Goal: Use online tool/utility: Utilize a website feature to perform a specific function

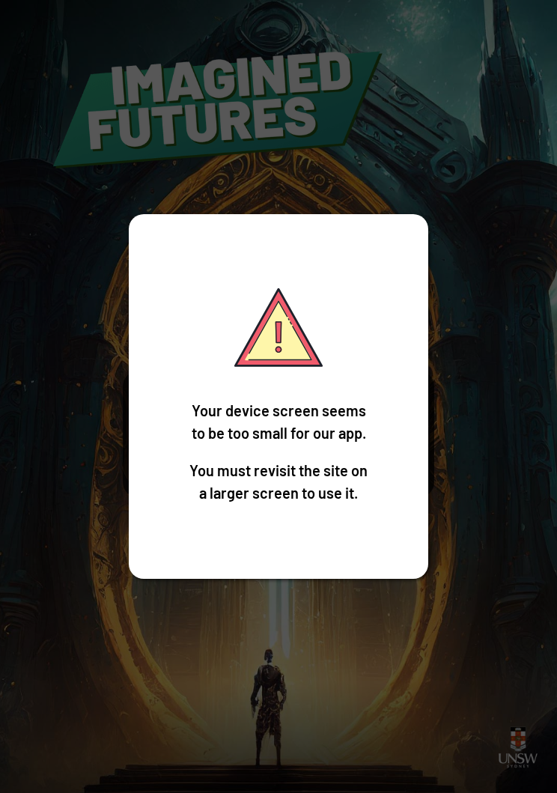
click at [481, 501] on div "Your device screen seems to be too small for our app. You must revisit the site…" at bounding box center [278, 396] width 557 height 793
click at [496, 264] on div "Your device screen seems to be too small for our app. You must revisit the site…" at bounding box center [278, 396] width 557 height 793
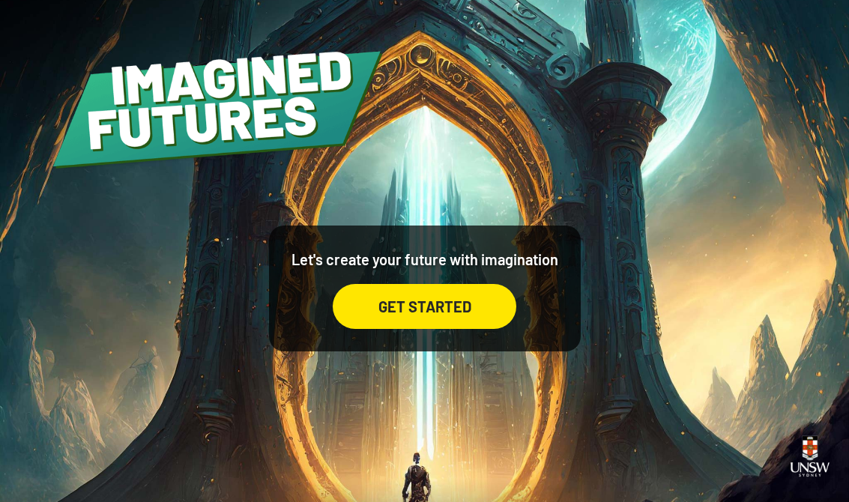
click at [453, 329] on div "GET STARTED" at bounding box center [425, 306] width 184 height 45
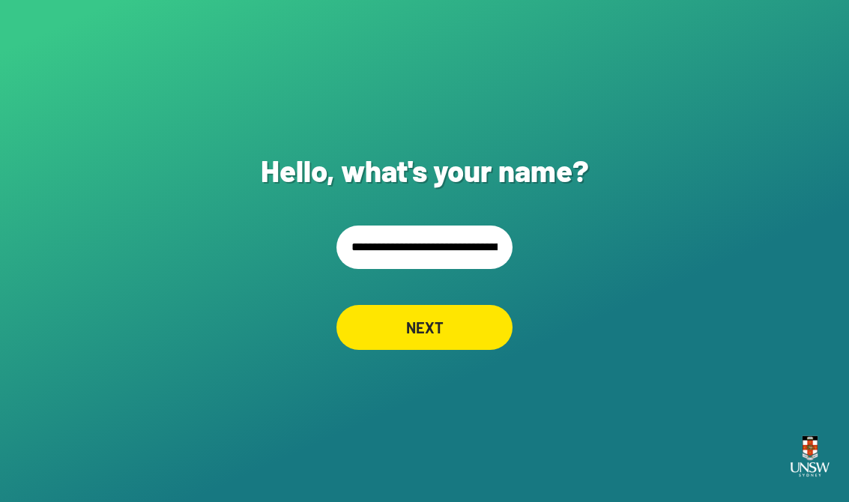
click at [417, 238] on input "**********" at bounding box center [424, 246] width 176 height 43
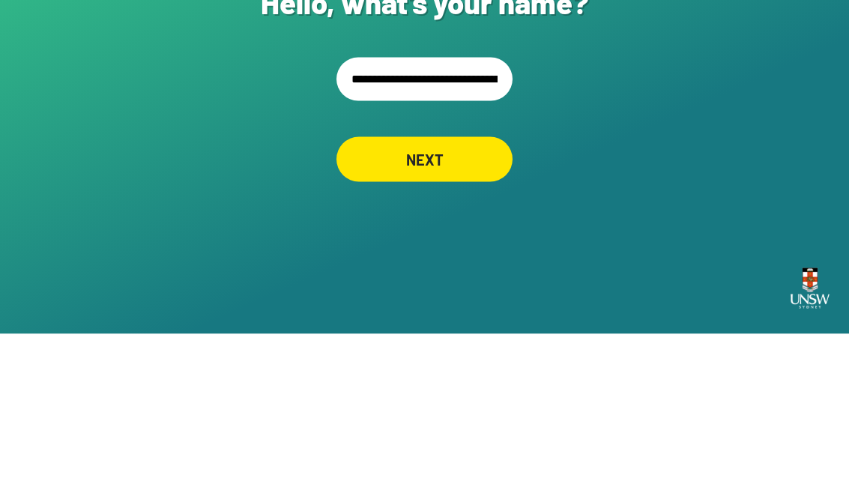
click at [404, 225] on input "**********" at bounding box center [424, 246] width 176 height 43
type input "**********"
click at [396, 305] on div "NEXT" at bounding box center [424, 327] width 176 height 45
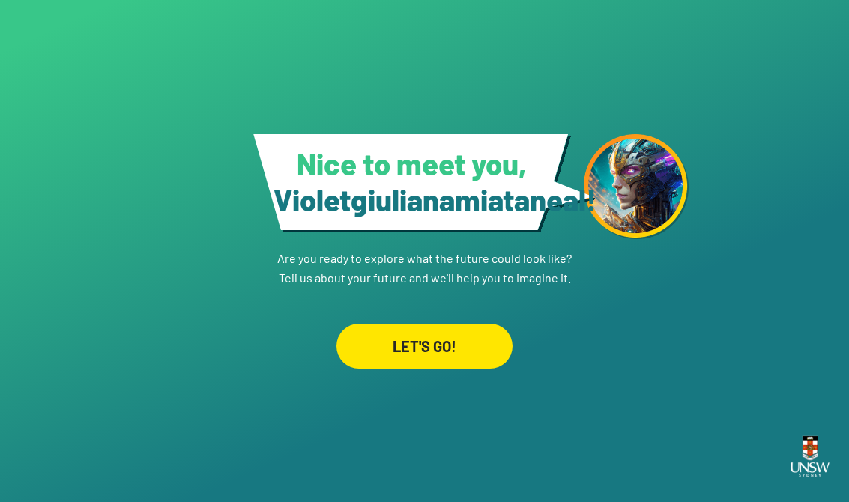
click at [407, 303] on link "LET'S GO!" at bounding box center [424, 328] width 176 height 81
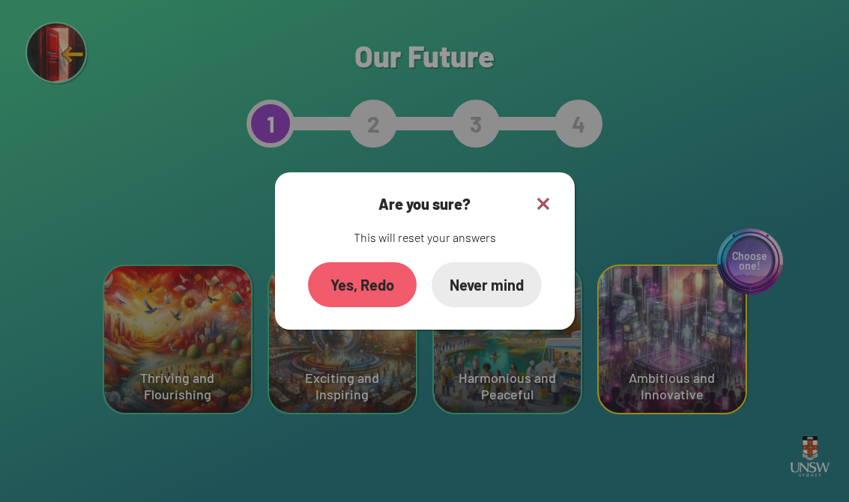
click at [359, 276] on div "Yes, Redo" at bounding box center [362, 284] width 109 height 45
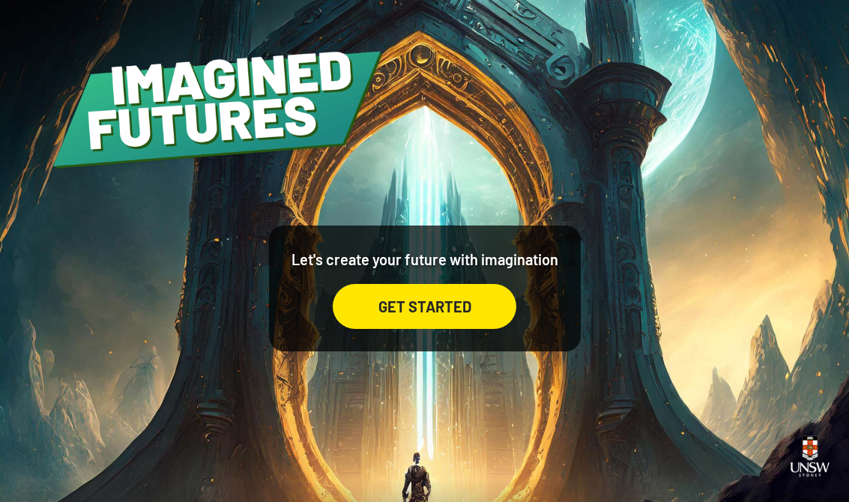
click at [491, 303] on div "GET STARTED" at bounding box center [425, 306] width 184 height 45
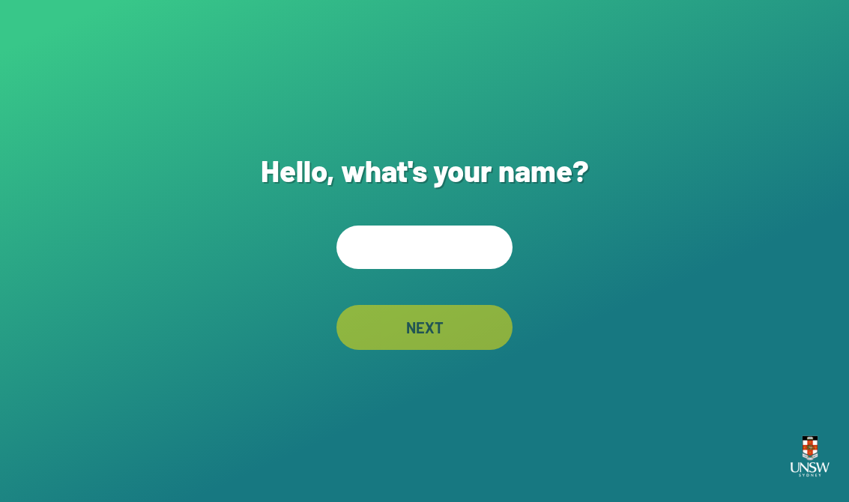
click at [386, 264] on input "text" at bounding box center [424, 246] width 176 height 43
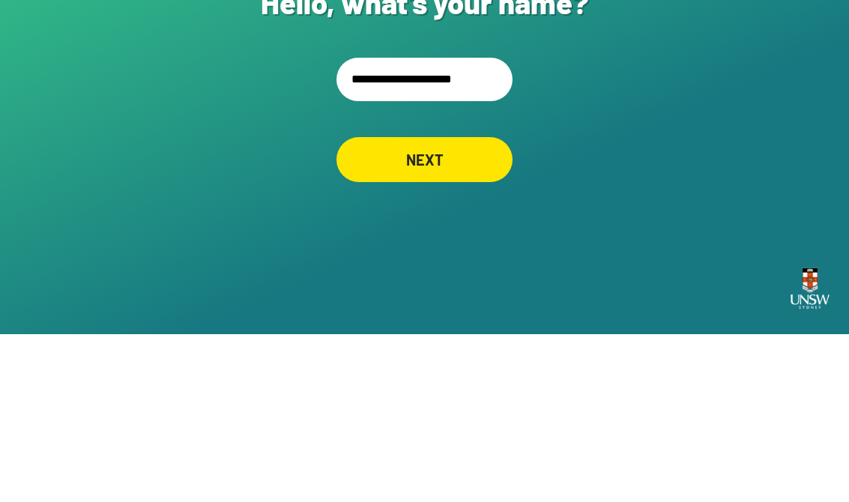
type input "**********"
click at [465, 305] on div "NEXT" at bounding box center [424, 327] width 176 height 45
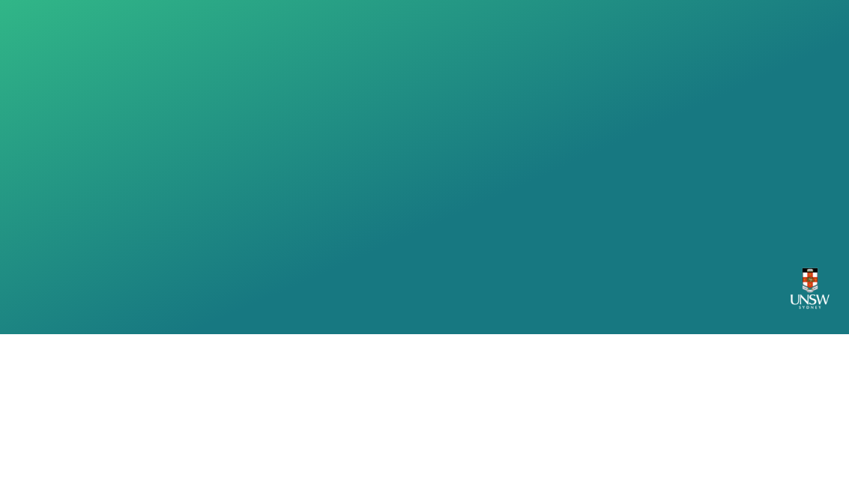
scroll to position [23, 0]
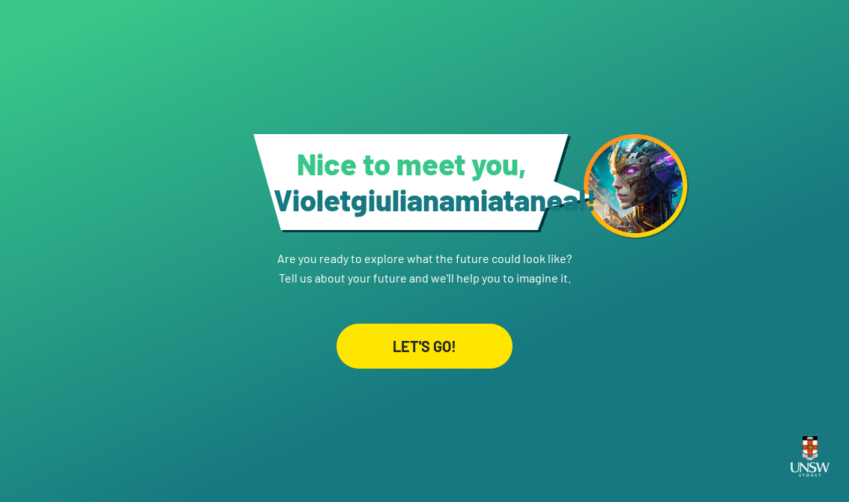
click at [458, 333] on div "LET'S GO!" at bounding box center [424, 346] width 176 height 45
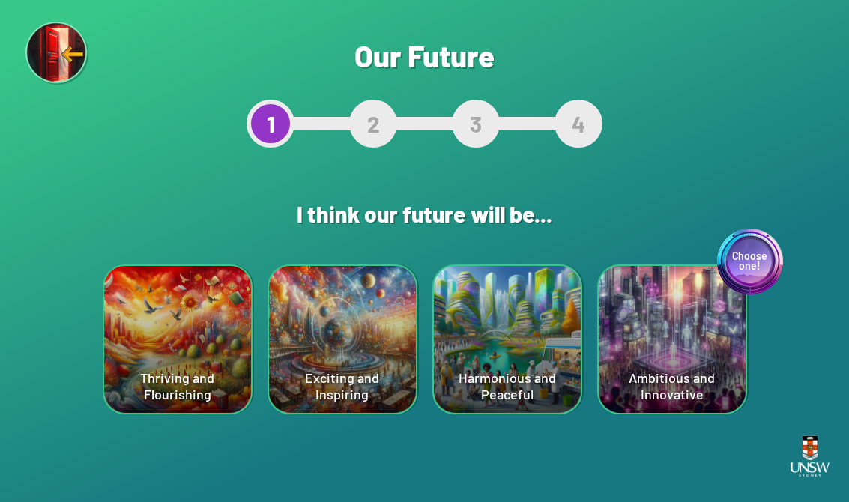
click at [344, 318] on div "Exciting and Inspiring" at bounding box center [342, 339] width 147 height 147
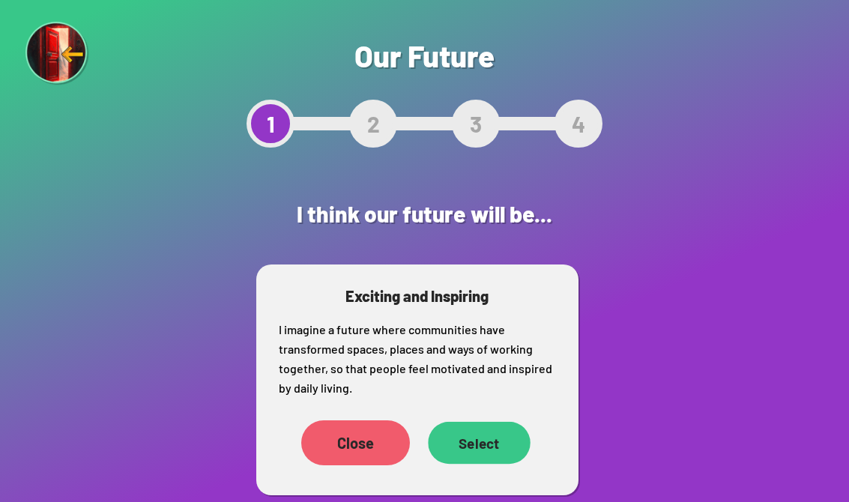
click at [485, 444] on div "Select" at bounding box center [479, 443] width 103 height 42
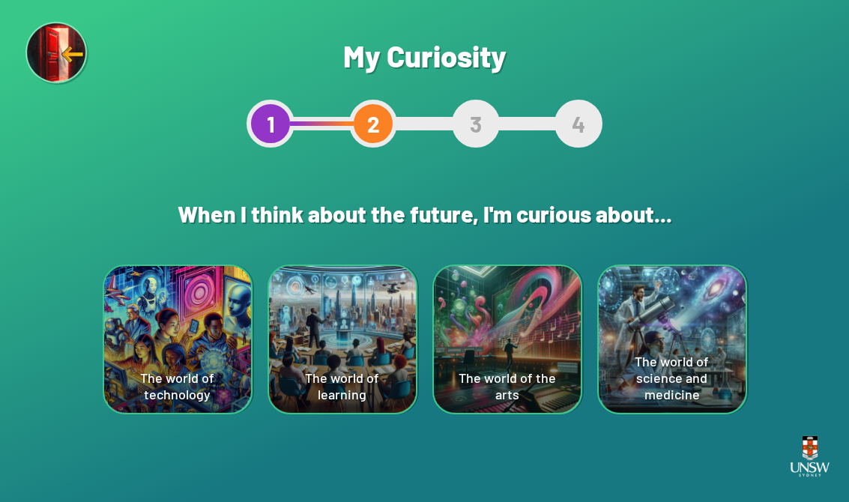
click at [187, 329] on div "The world of technology" at bounding box center [177, 339] width 147 height 147
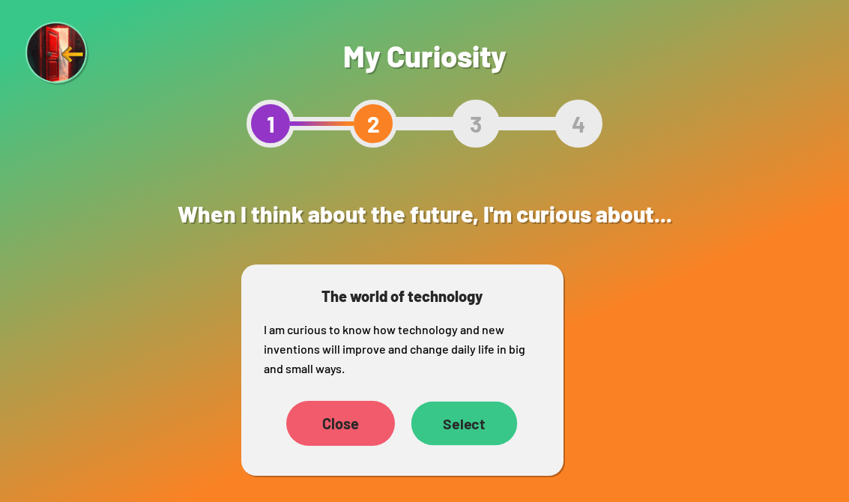
click at [484, 440] on div "Select" at bounding box center [463, 423] width 106 height 44
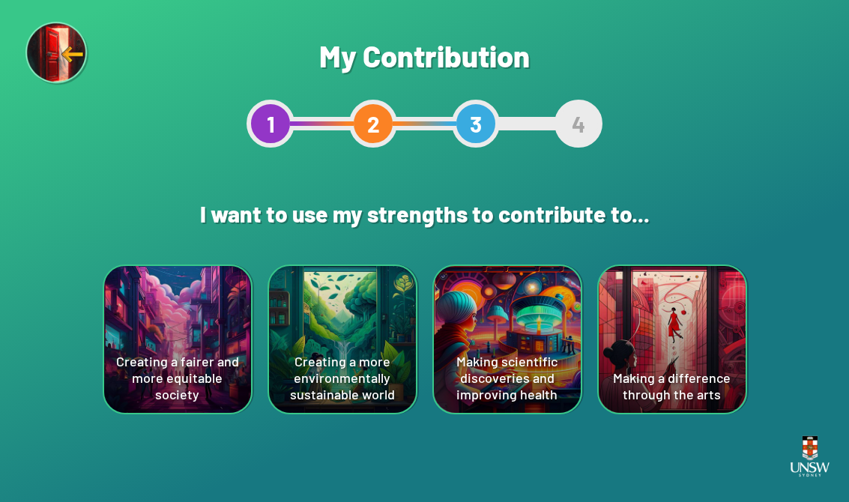
click at [336, 318] on div "Creating a more environmentally sustainable world" at bounding box center [342, 339] width 147 height 147
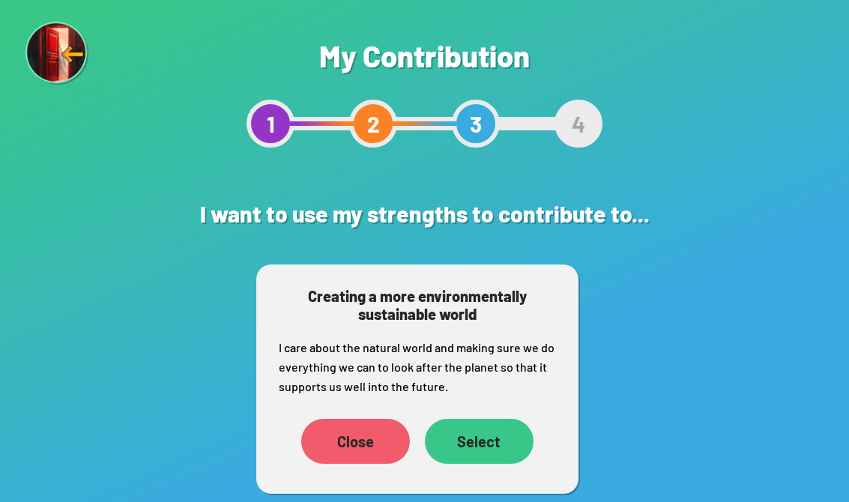
click at [506, 430] on div "Select" at bounding box center [479, 441] width 109 height 45
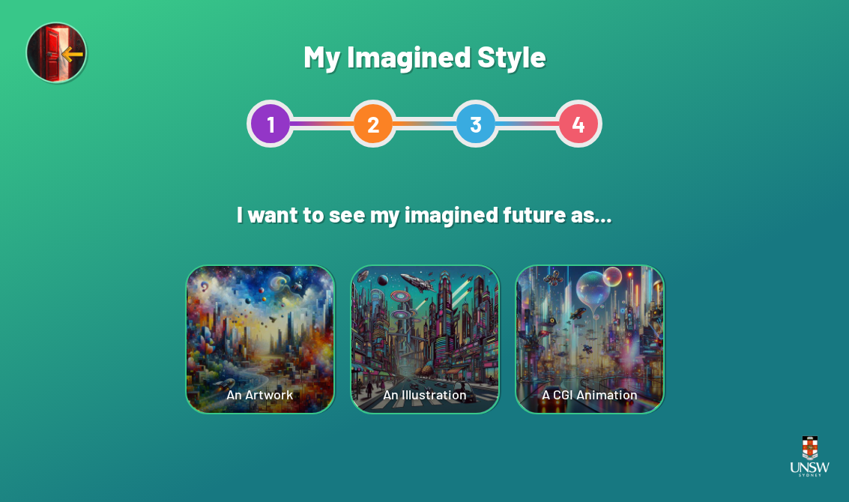
click at [309, 322] on div "An Artwork" at bounding box center [260, 339] width 147 height 147
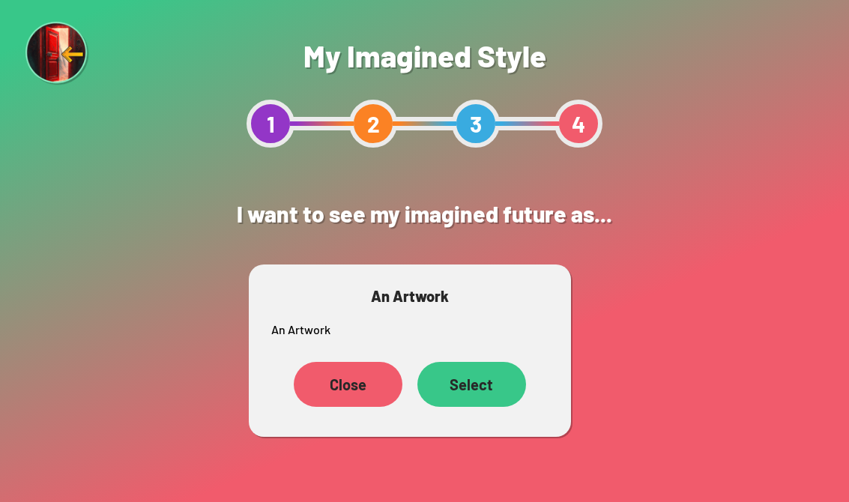
click at [494, 353] on div "An Artwork An Artwork Close Select" at bounding box center [410, 350] width 322 height 172
click at [494, 392] on div "Select" at bounding box center [470, 384] width 101 height 42
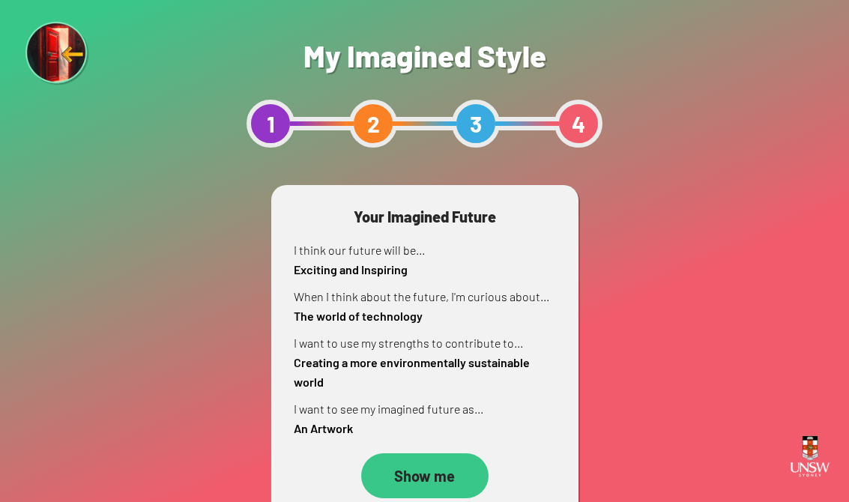
click at [443, 459] on div "Show me" at bounding box center [424, 475] width 127 height 45
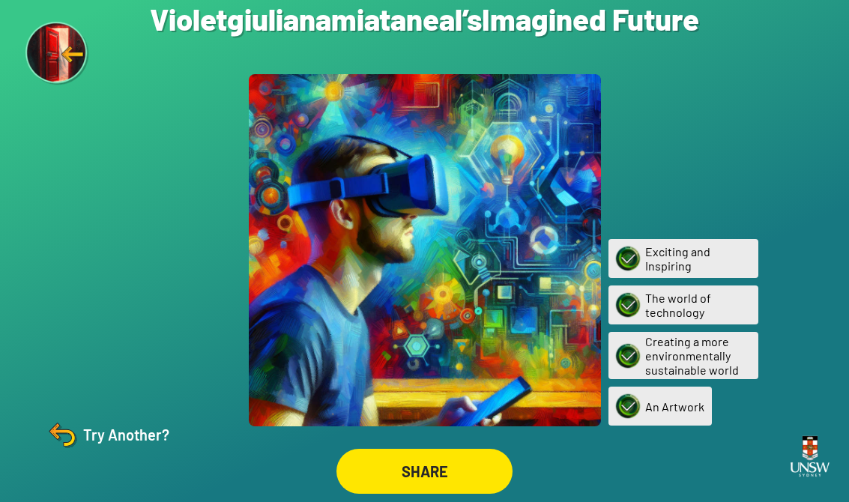
click at [74, 452] on img at bounding box center [62, 434] width 36 height 36
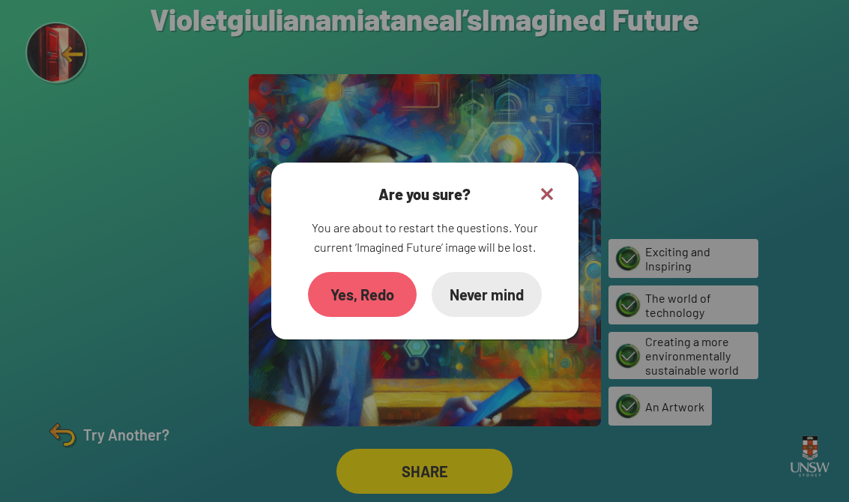
click at [341, 309] on div "Yes, Redo" at bounding box center [362, 294] width 109 height 45
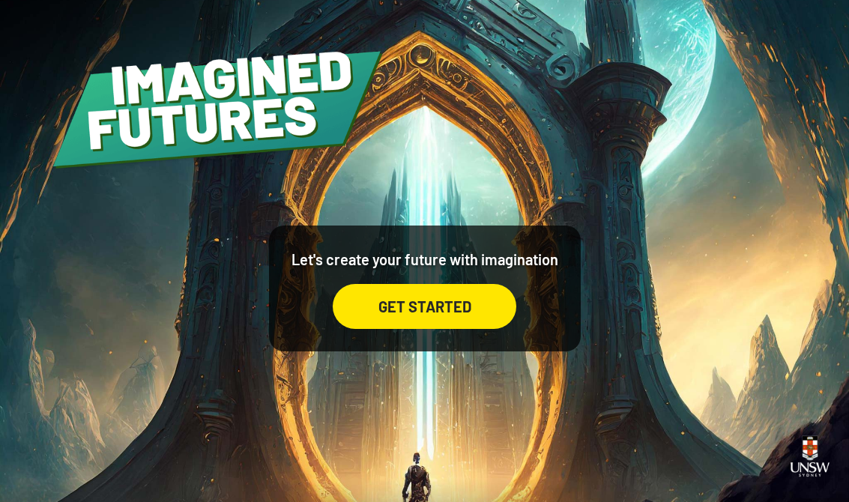
click at [406, 315] on div "GET STARTED" at bounding box center [425, 306] width 184 height 45
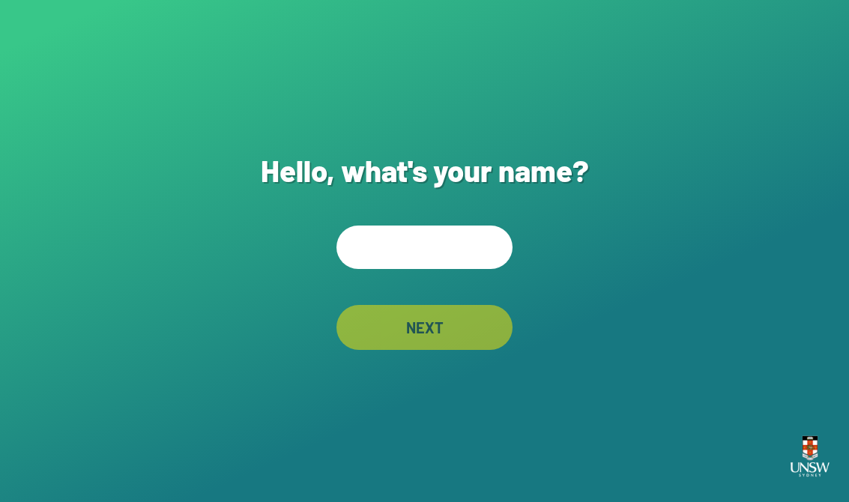
click at [404, 258] on input "text" at bounding box center [424, 246] width 176 height 43
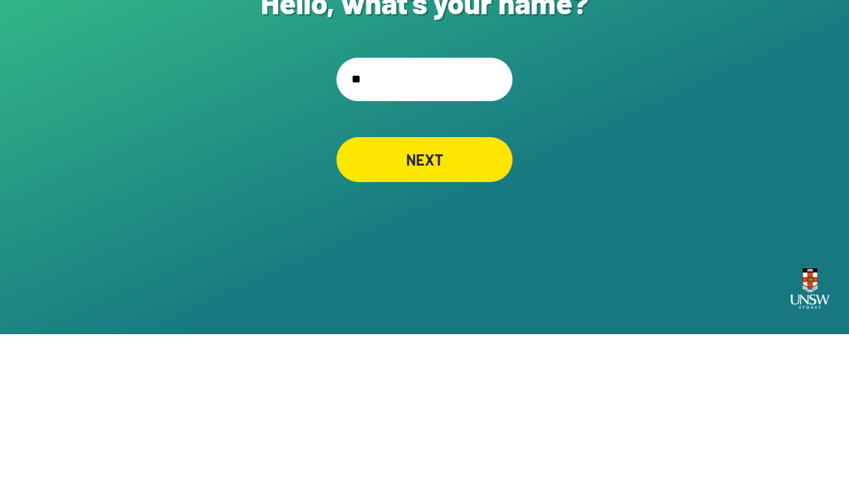
type input "***"
click at [437, 305] on div "NEXT" at bounding box center [424, 327] width 176 height 45
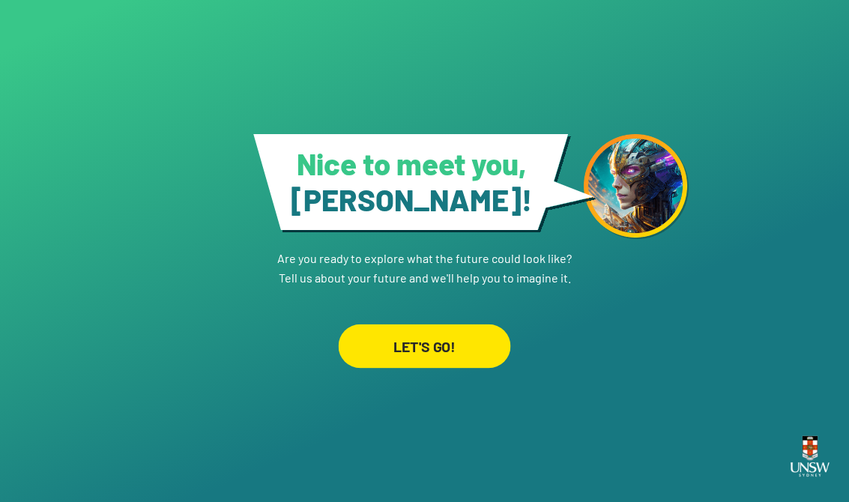
click at [437, 327] on div "LET'S GO!" at bounding box center [425, 346] width 172 height 44
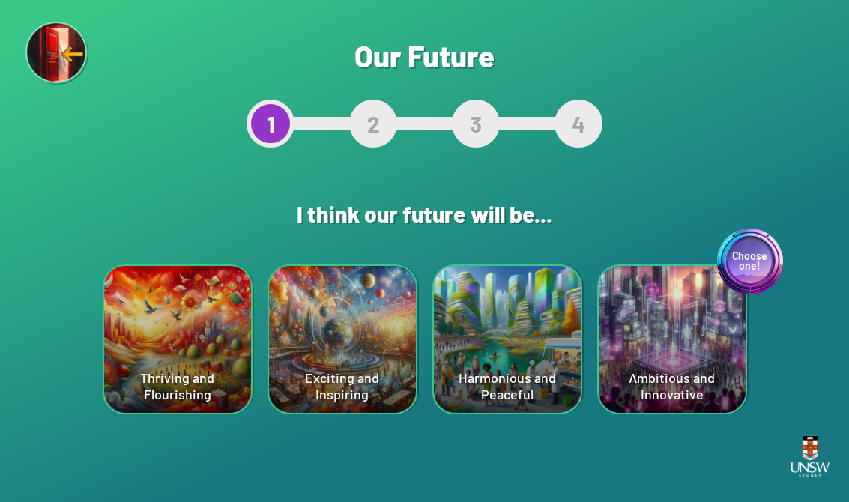
click at [214, 334] on div "Thriving and Flourishing" at bounding box center [177, 339] width 147 height 147
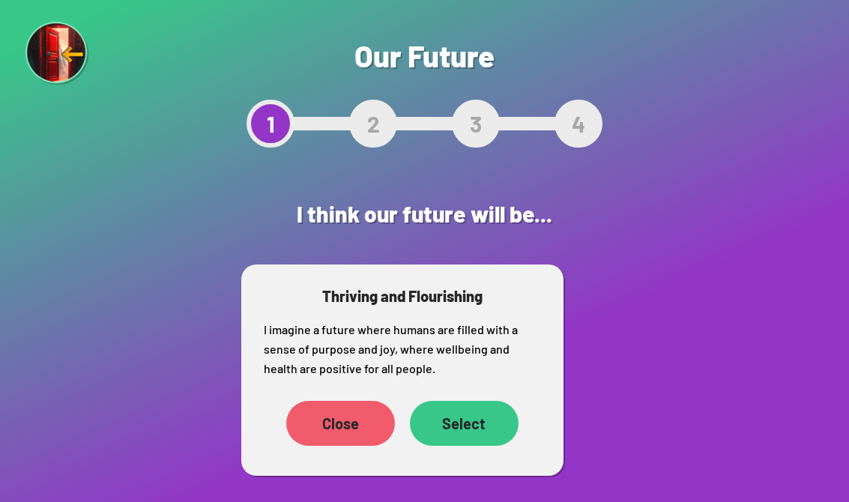
click at [488, 420] on div "Select" at bounding box center [464, 423] width 109 height 45
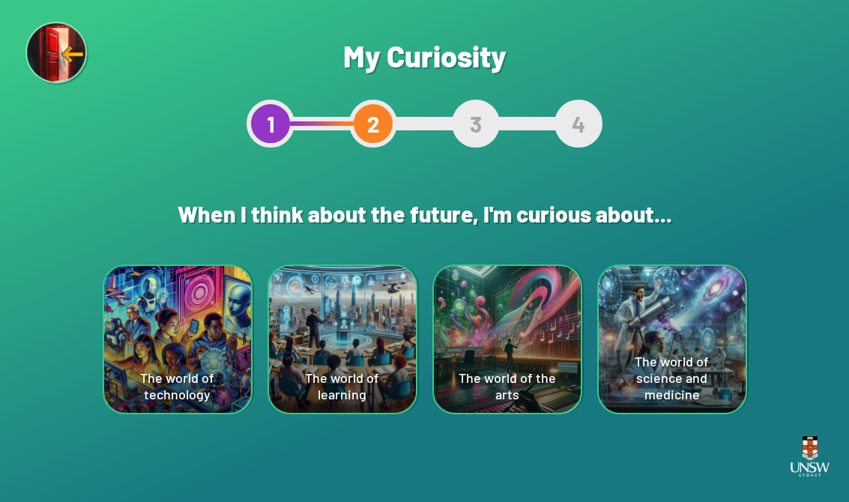
click at [547, 369] on div "The world of the arts" at bounding box center [507, 339] width 147 height 147
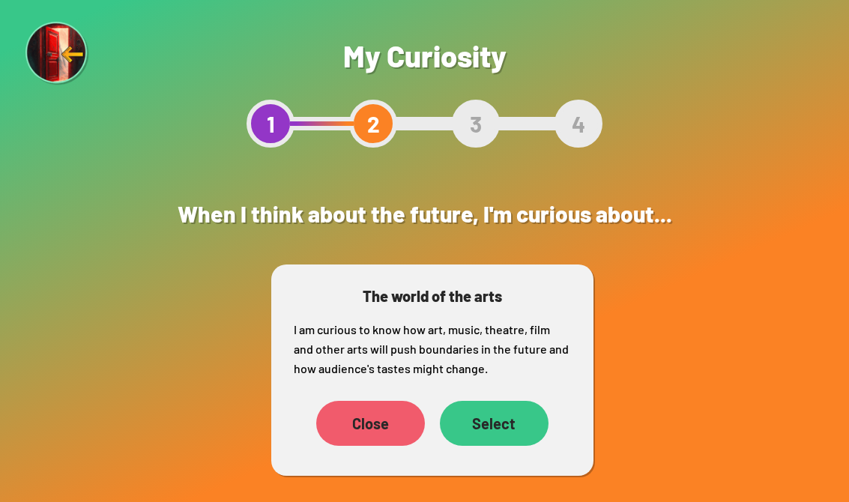
click at [527, 413] on div "Select" at bounding box center [494, 423] width 109 height 45
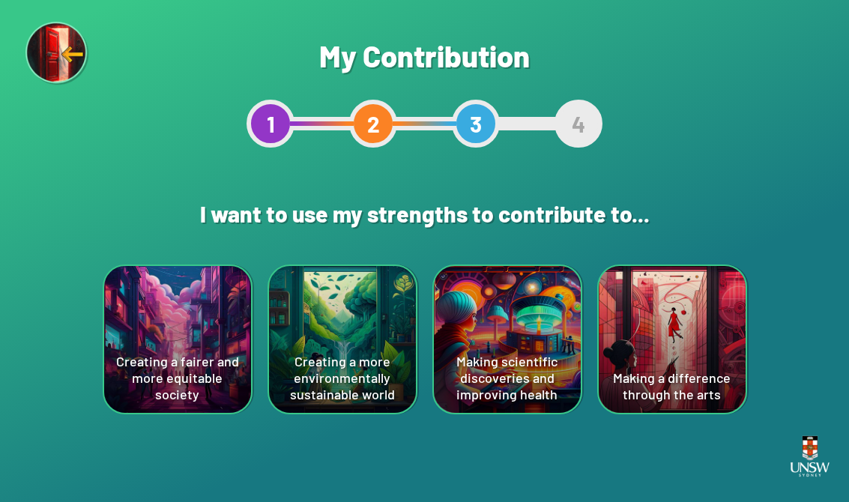
click at [672, 356] on div "Making a difference through the arts" at bounding box center [671, 339] width 147 height 147
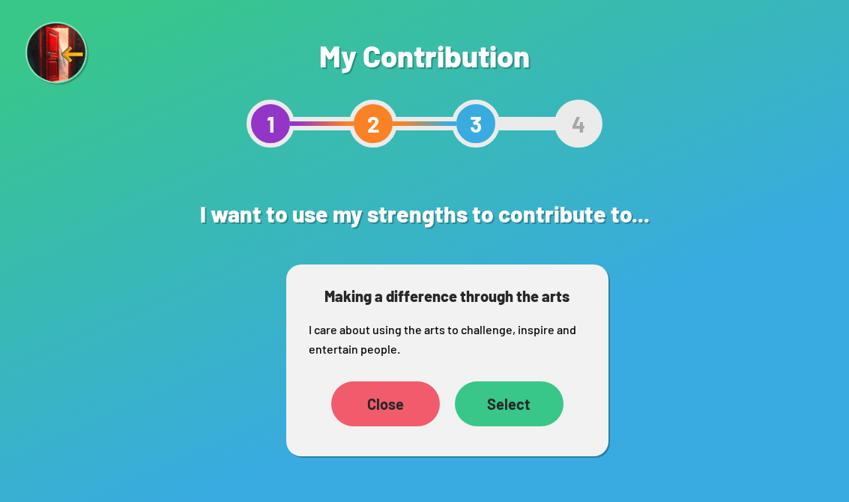
click at [530, 398] on div "Select" at bounding box center [509, 403] width 109 height 45
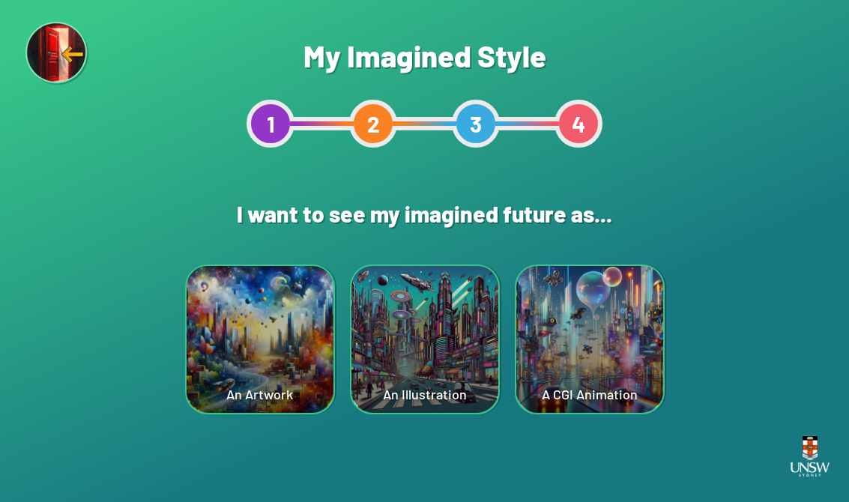
click at [247, 356] on div "An Artwork" at bounding box center [260, 339] width 147 height 147
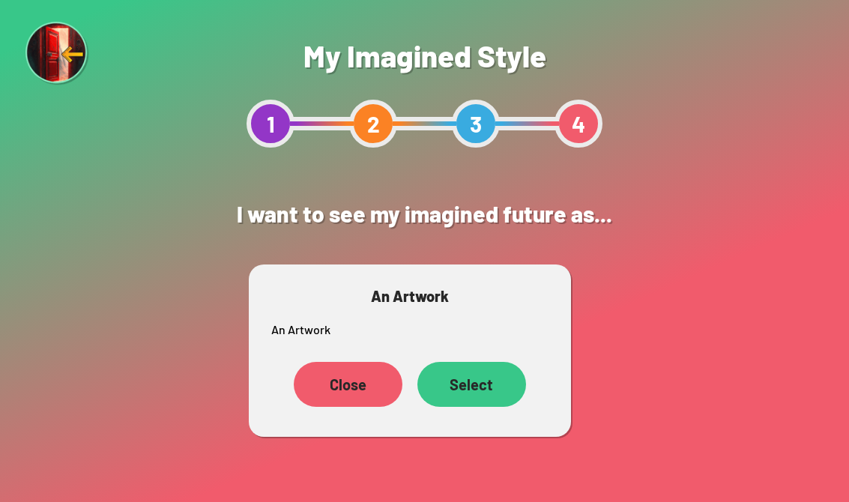
click at [482, 383] on div "Select" at bounding box center [471, 384] width 109 height 45
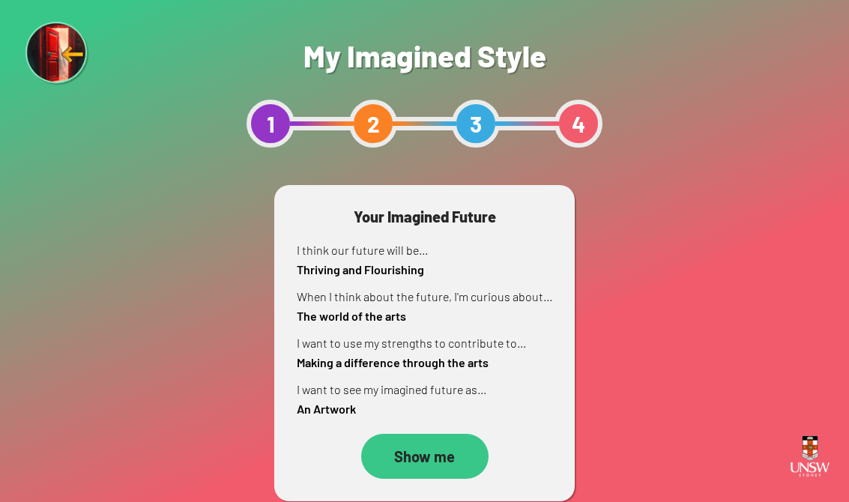
click at [424, 428] on div "Your Imagined Future I think our future will be... Thriving and Flourishing Whe…" at bounding box center [424, 343] width 300 height 316
click at [428, 448] on div "Show me" at bounding box center [424, 456] width 127 height 45
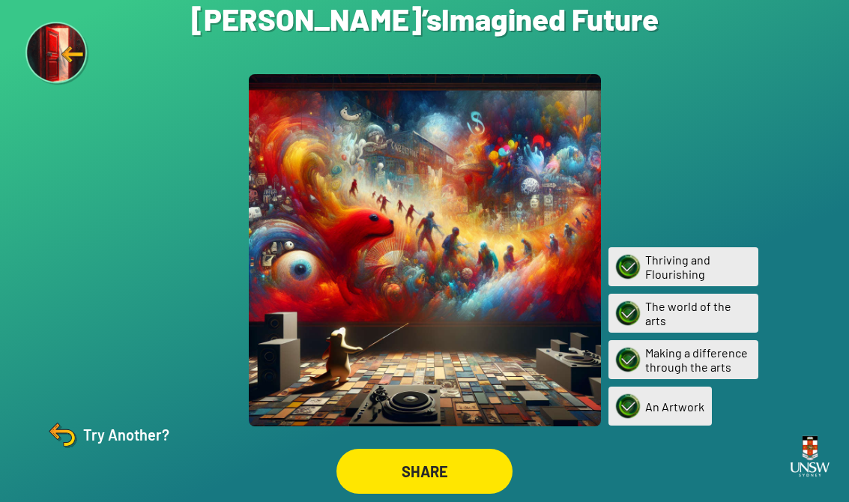
scroll to position [23, 0]
click at [415, 458] on div "SHARE" at bounding box center [424, 470] width 171 height 43
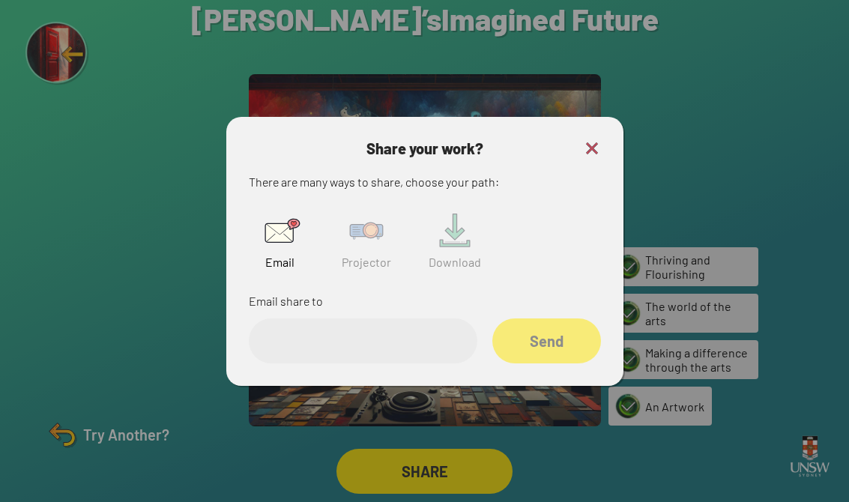
click at [368, 226] on img at bounding box center [366, 231] width 48 height 48
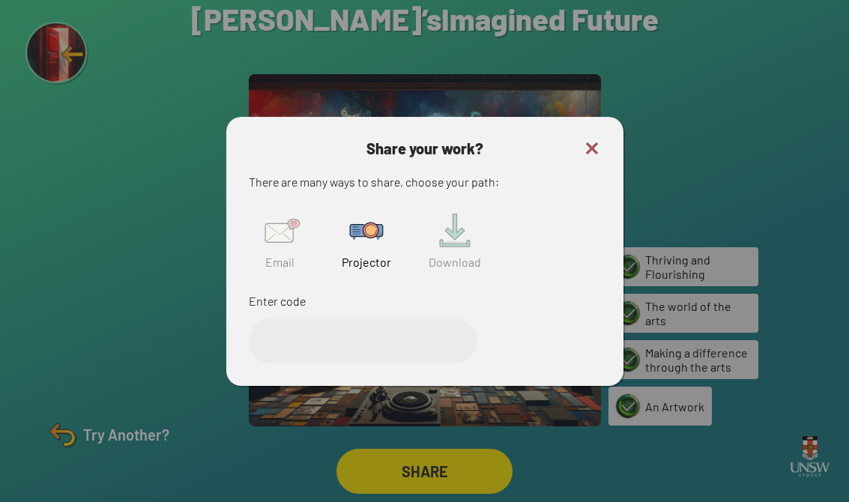
click at [367, 226] on img at bounding box center [366, 231] width 48 height 48
click at [364, 225] on img at bounding box center [366, 231] width 48 height 48
click at [302, 328] on input "text" at bounding box center [363, 340] width 228 height 45
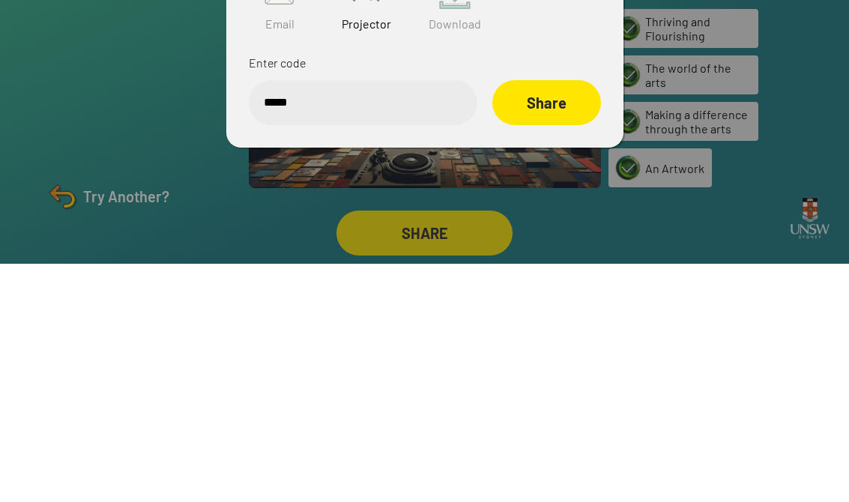
type input "******"
click at [563, 318] on div "Share" at bounding box center [546, 340] width 107 height 44
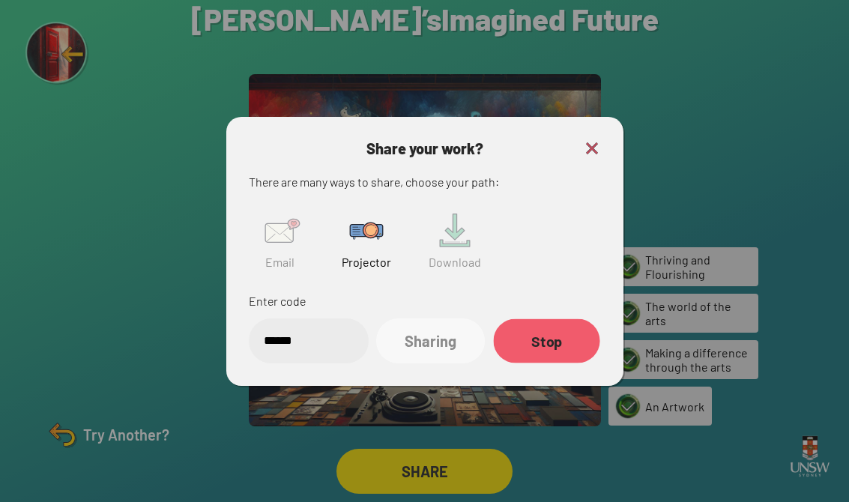
click at [573, 345] on div "Stop" at bounding box center [546, 340] width 106 height 44
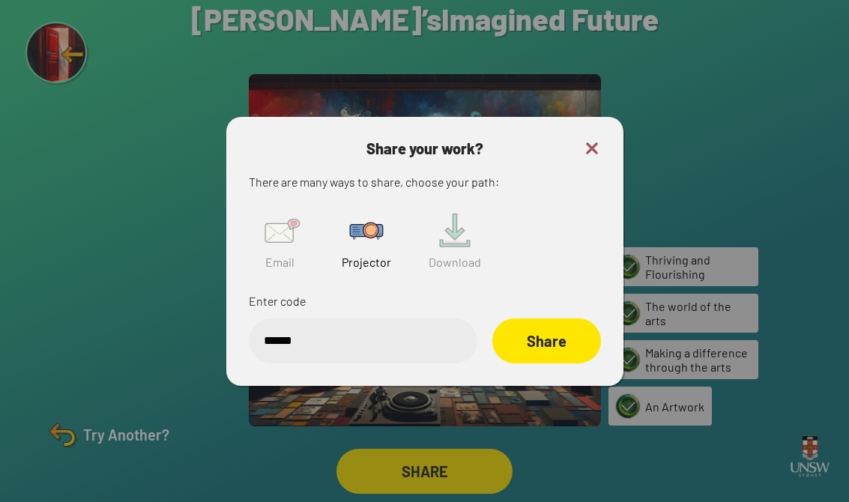
click at [592, 139] on img at bounding box center [592, 148] width 18 height 18
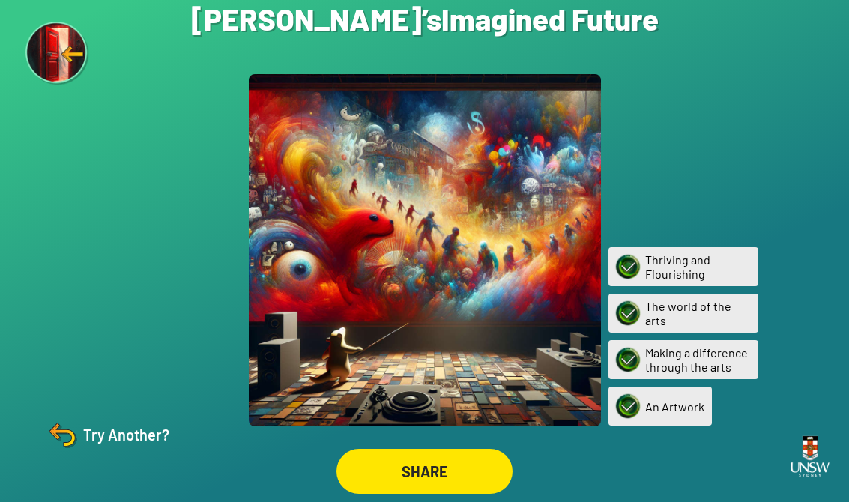
click at [126, 441] on div "Try Another?" at bounding box center [106, 434] width 125 height 36
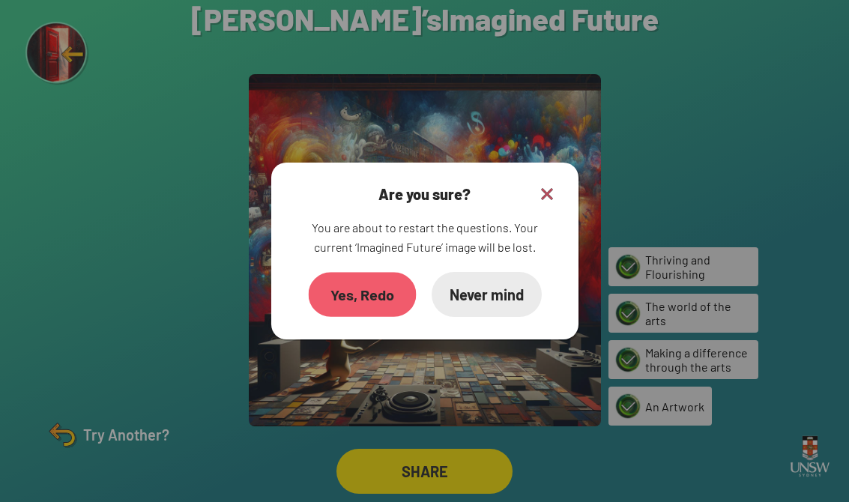
click at [362, 288] on div "Yes, Redo" at bounding box center [362, 294] width 108 height 45
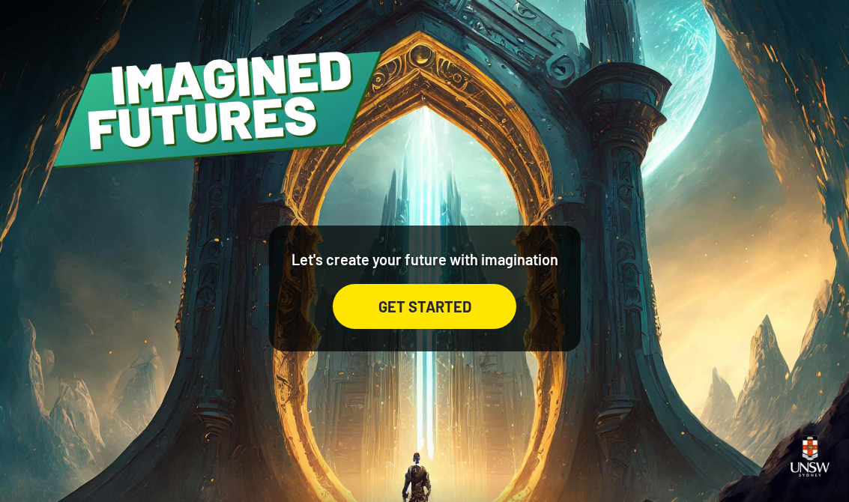
click at [490, 325] on div "GET STARTED" at bounding box center [425, 306] width 184 height 45
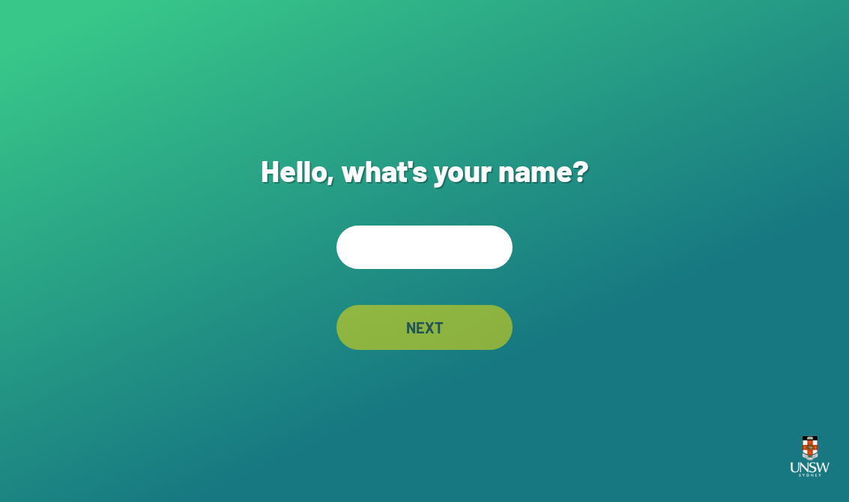
click at [461, 268] on input "text" at bounding box center [424, 246] width 176 height 43
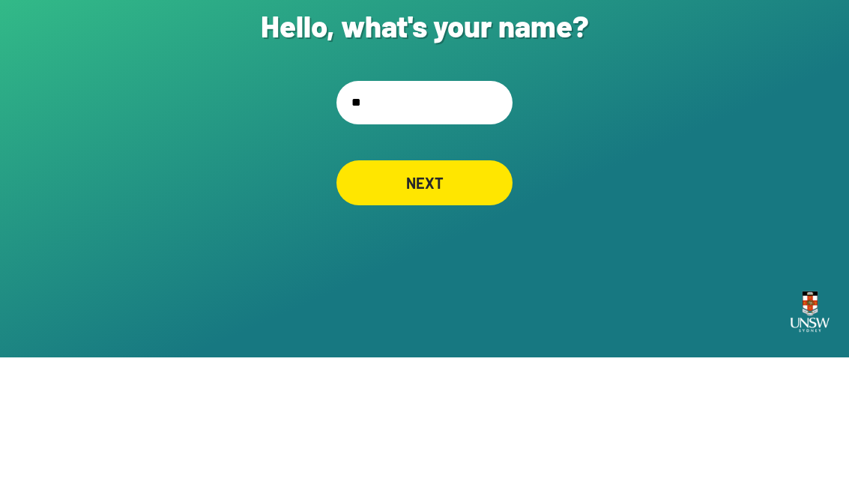
type input "***"
click at [485, 305] on div "NEXT" at bounding box center [424, 327] width 176 height 45
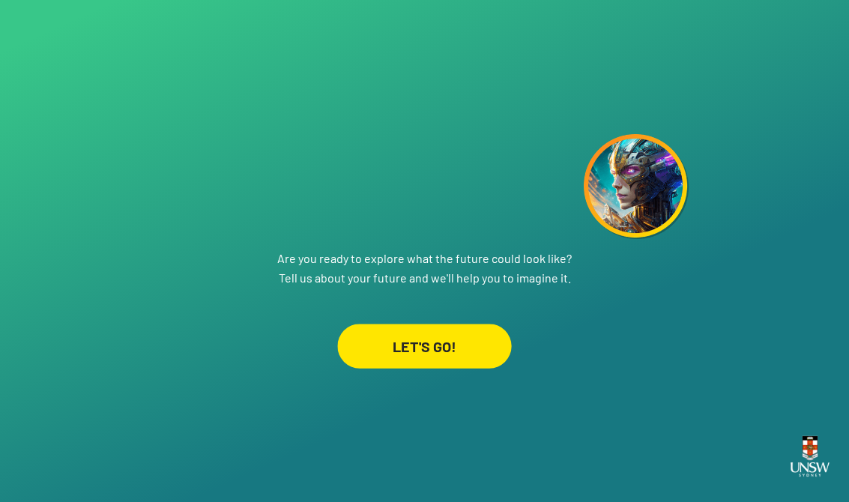
click at [470, 356] on div "LET'S GO!" at bounding box center [424, 346] width 174 height 44
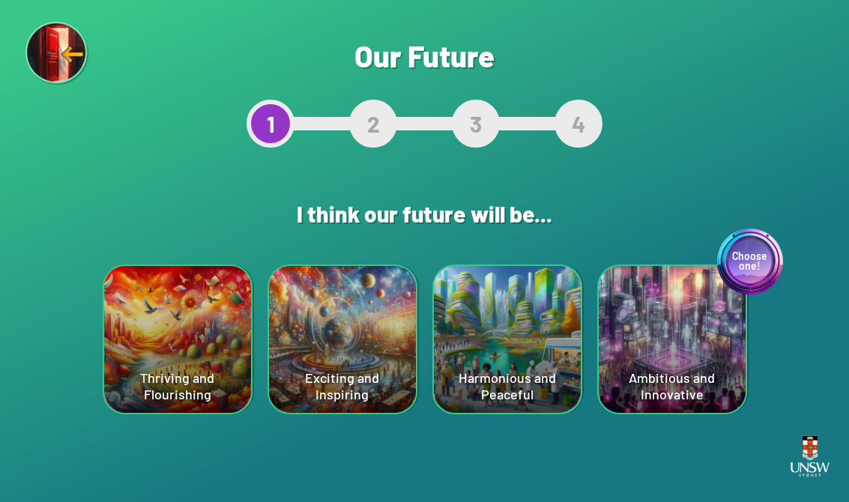
click at [703, 365] on div "Choose one! Ambitious and Innovative" at bounding box center [671, 339] width 147 height 147
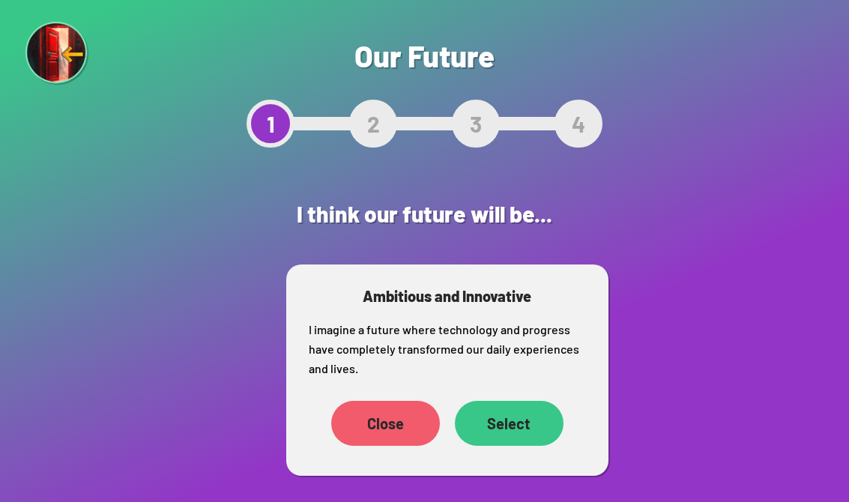
click at [533, 422] on div "Select" at bounding box center [509, 423] width 109 height 45
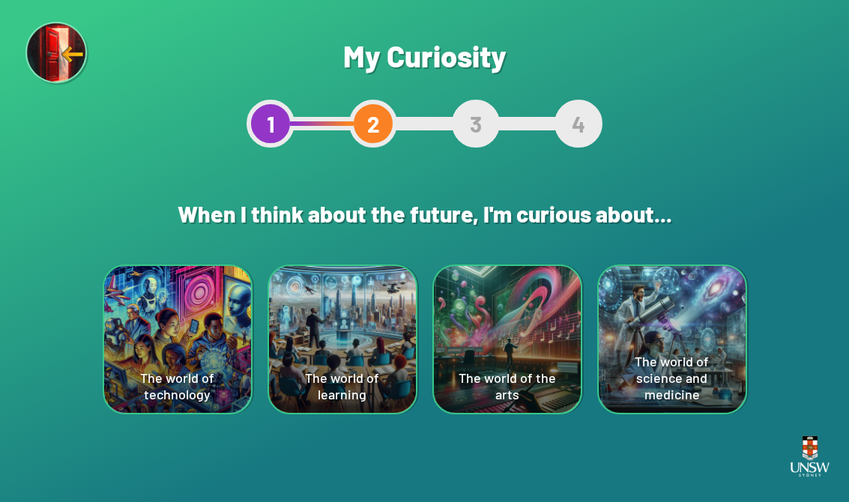
click at [697, 319] on div "The world of science and medicine" at bounding box center [671, 339] width 147 height 147
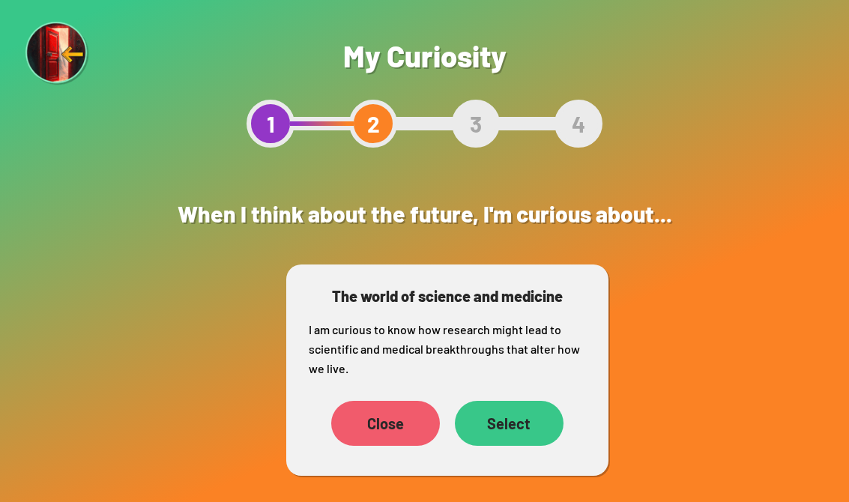
click at [557, 419] on div "Select" at bounding box center [509, 423] width 109 height 45
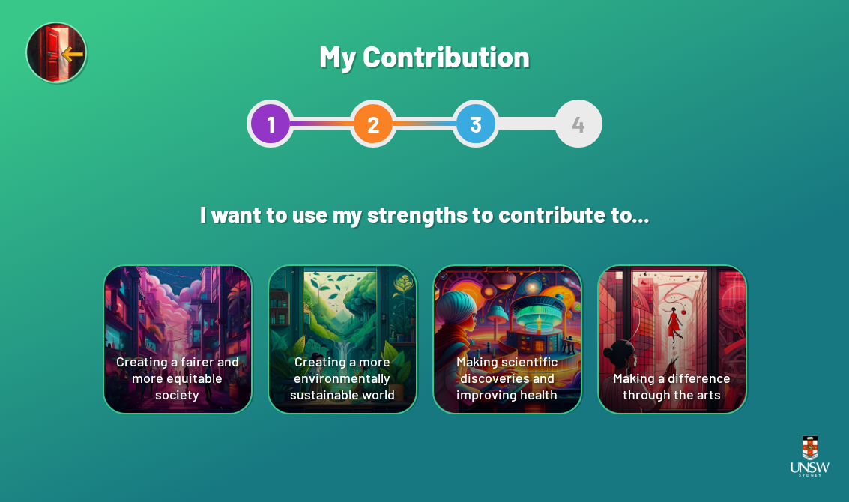
click at [165, 337] on div "Creating a fairer and more equitable society" at bounding box center [177, 339] width 147 height 147
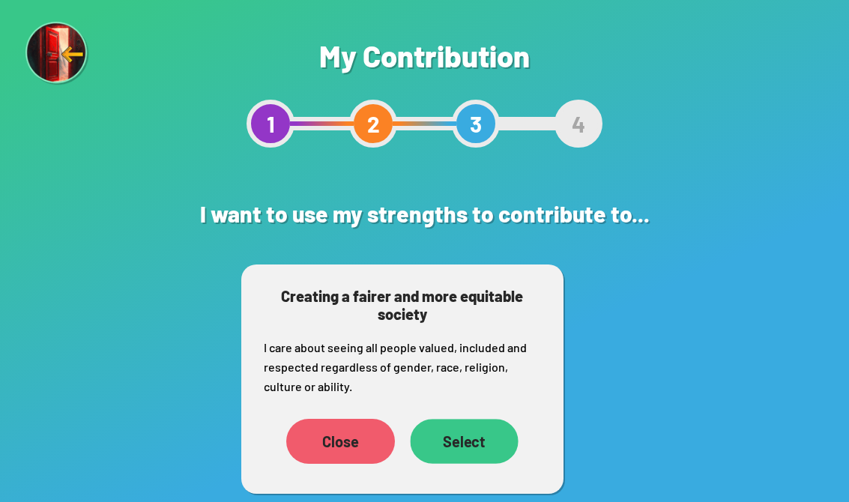
click at [482, 448] on div "Select" at bounding box center [464, 441] width 108 height 45
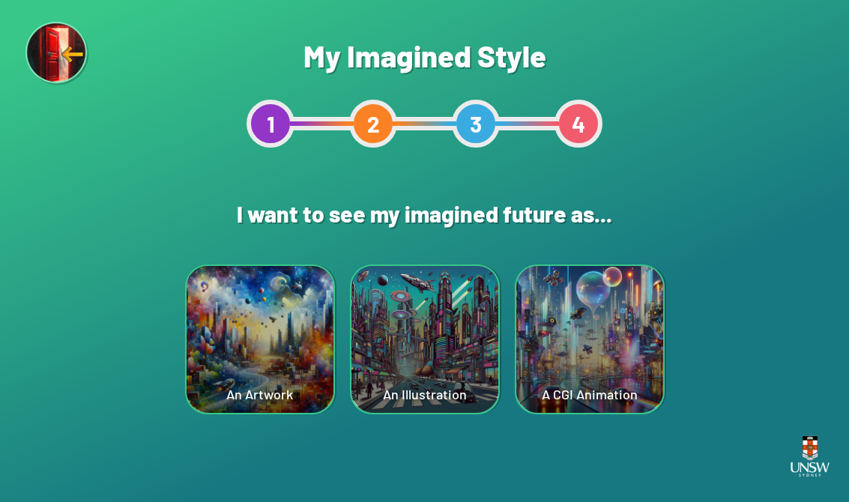
click at [609, 330] on div "A CGI Animation" at bounding box center [589, 339] width 147 height 147
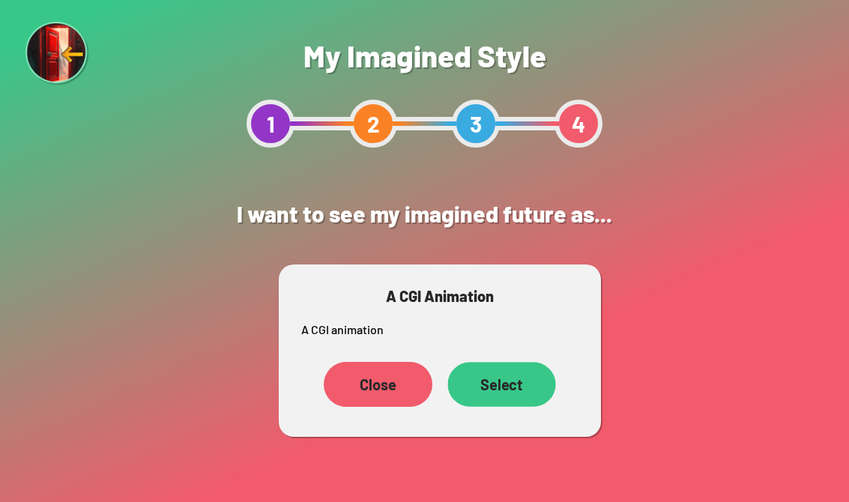
click at [518, 403] on div "Select" at bounding box center [501, 384] width 108 height 45
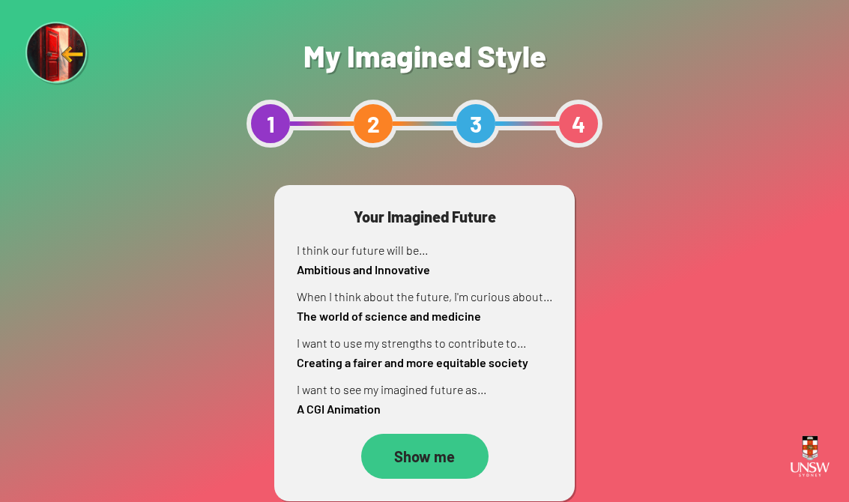
click at [453, 462] on div "Show me" at bounding box center [424, 456] width 127 height 45
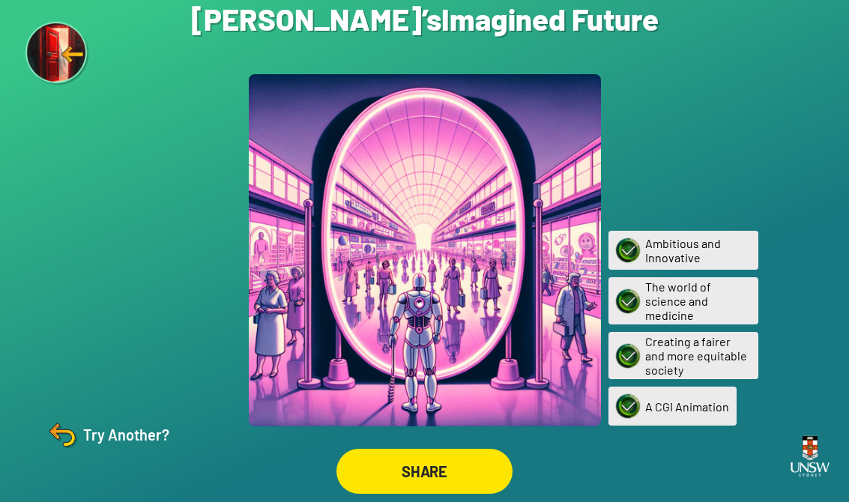
click at [473, 471] on div "SHARE" at bounding box center [424, 471] width 176 height 45
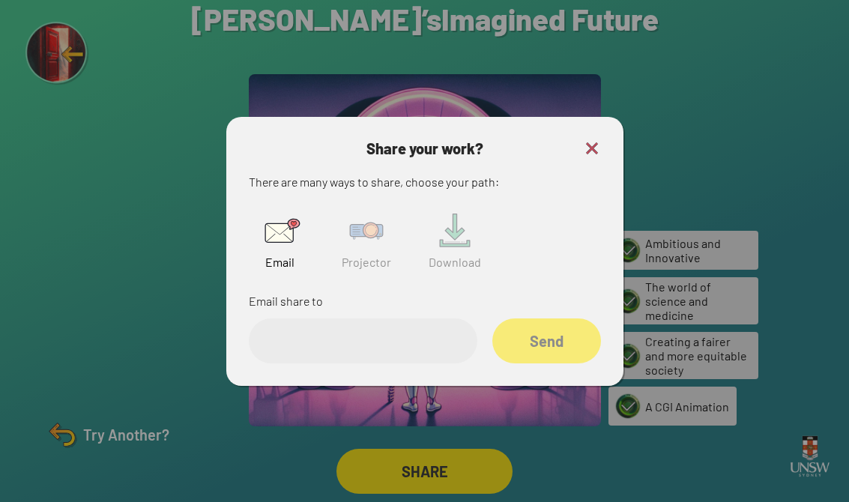
click at [362, 244] on img at bounding box center [366, 231] width 48 height 48
click at [383, 337] on input "text" at bounding box center [363, 340] width 228 height 45
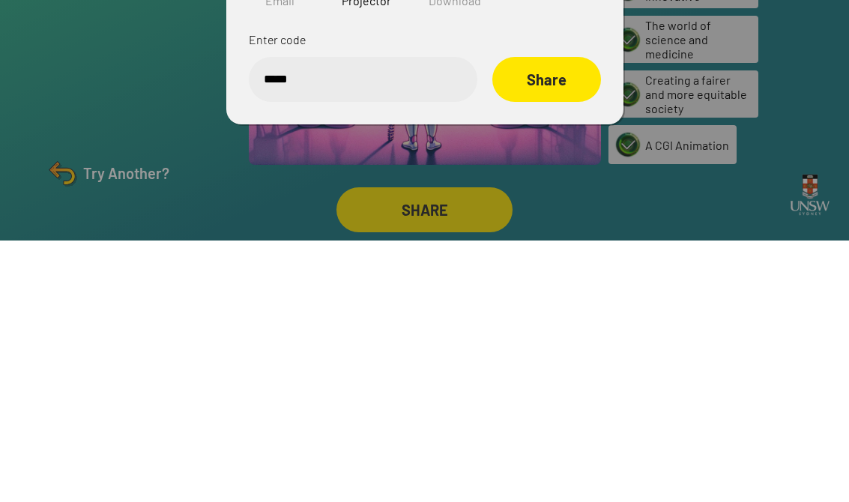
type input "******"
click at [541, 318] on div "Share" at bounding box center [546, 340] width 109 height 45
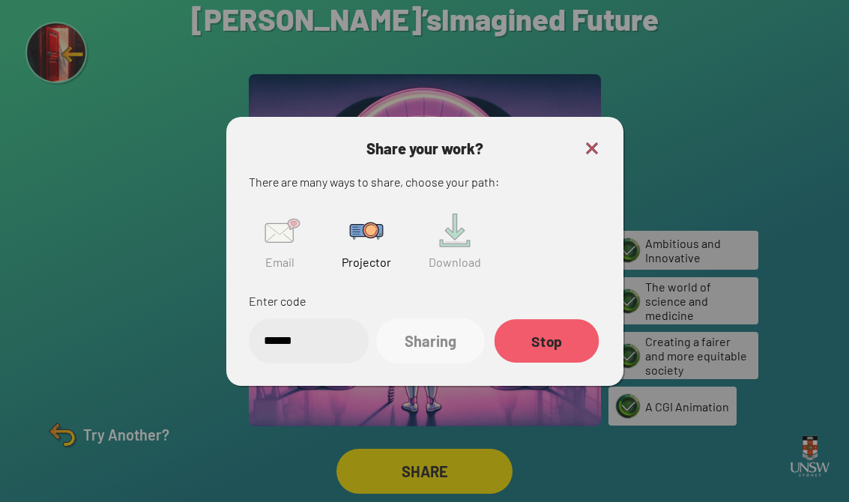
click at [557, 319] on div "Stop" at bounding box center [546, 340] width 105 height 43
click at [556, 318] on div "Stopping..." at bounding box center [546, 340] width 109 height 45
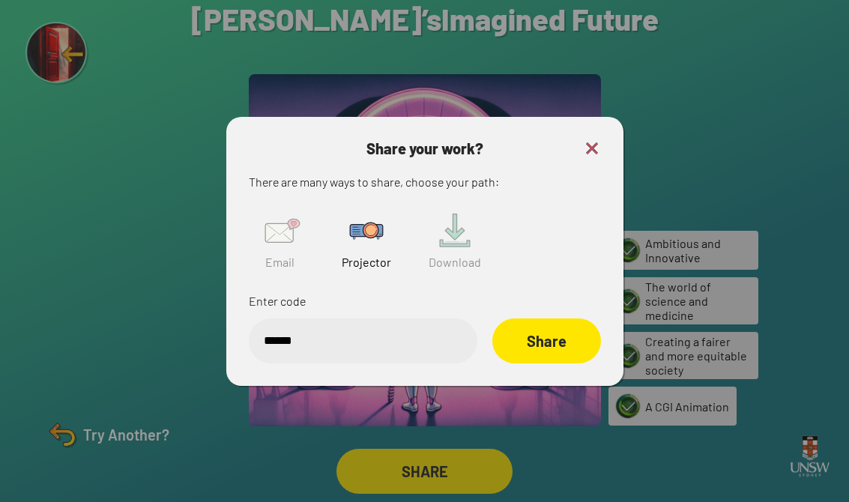
click at [604, 117] on div "Share your work? There are many ways to share, choose your path: Email Projecto…" at bounding box center [424, 251] width 397 height 269
click at [587, 143] on img at bounding box center [592, 148] width 18 height 18
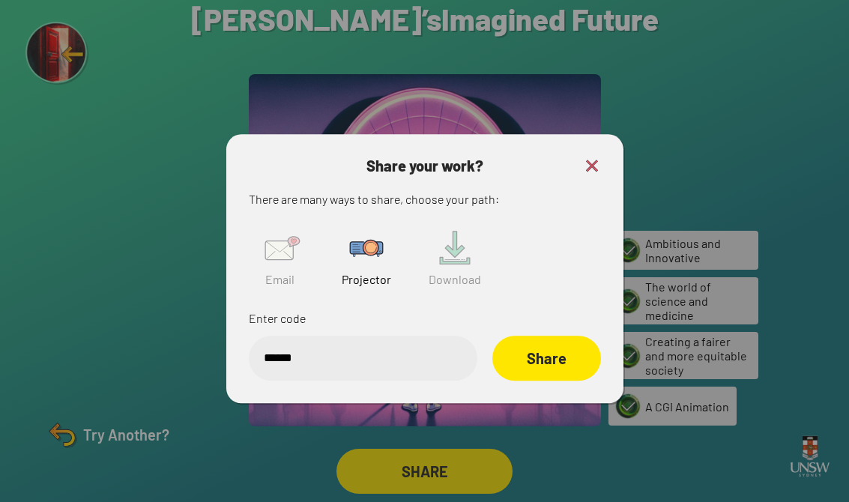
click at [586, 143] on div at bounding box center [424, 251] width 849 height 502
